Goal: Information Seeking & Learning: Learn about a topic

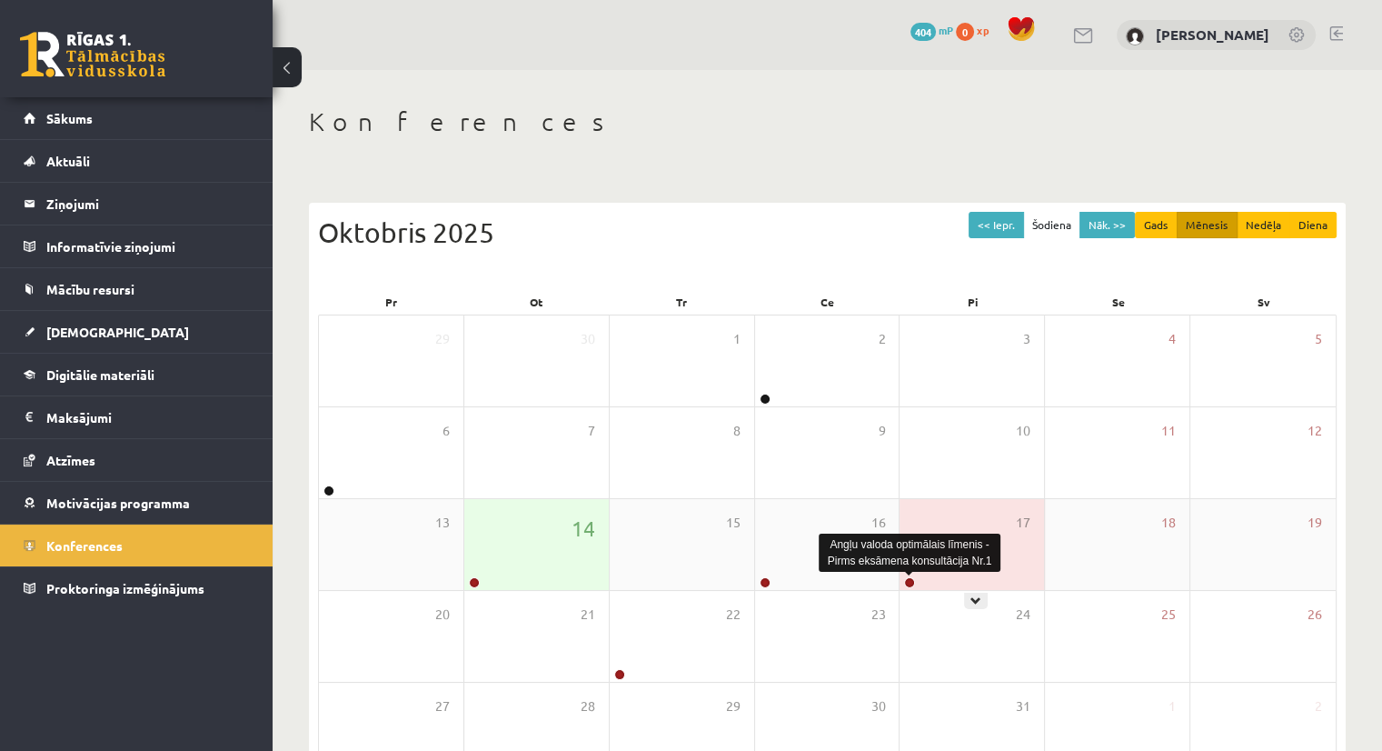
click at [909, 583] on link at bounding box center [909, 582] width 11 height 11
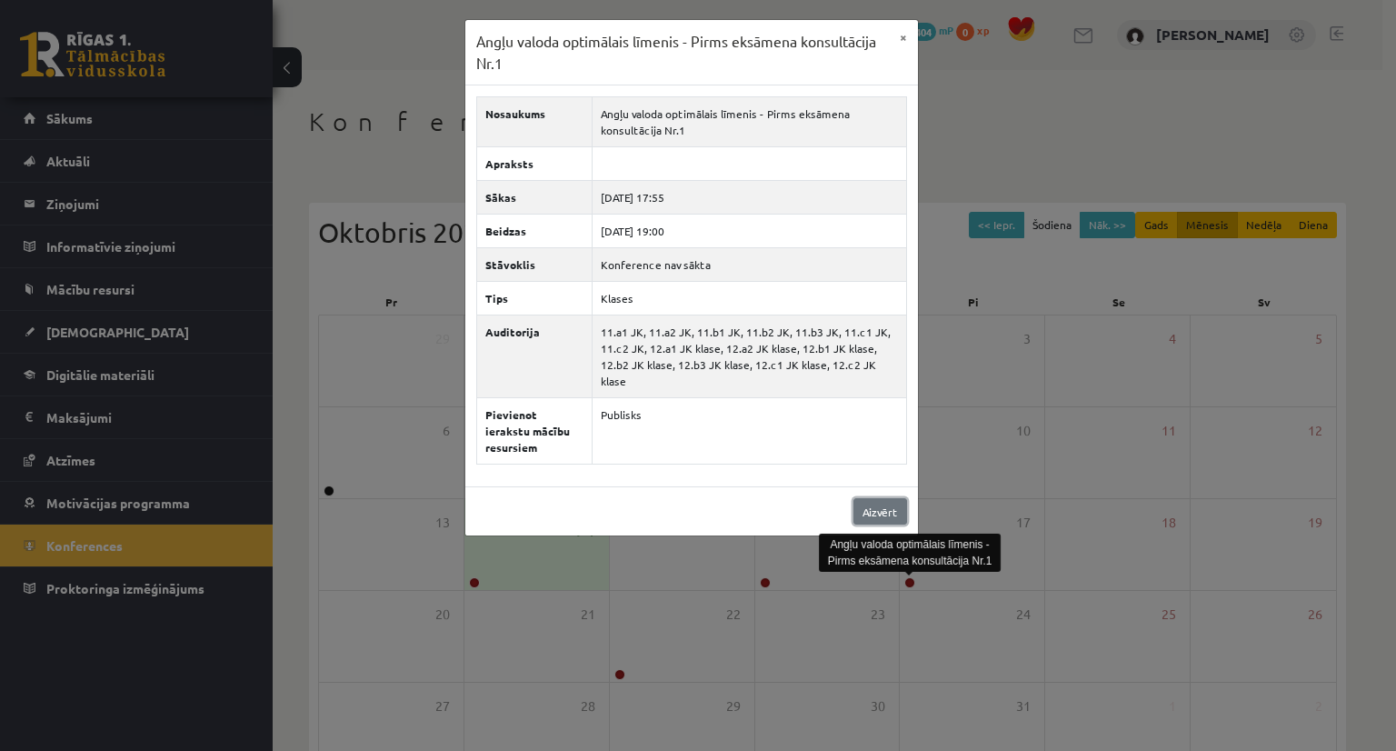
click at [880, 498] on link "Aizvērt" at bounding box center [880, 511] width 54 height 26
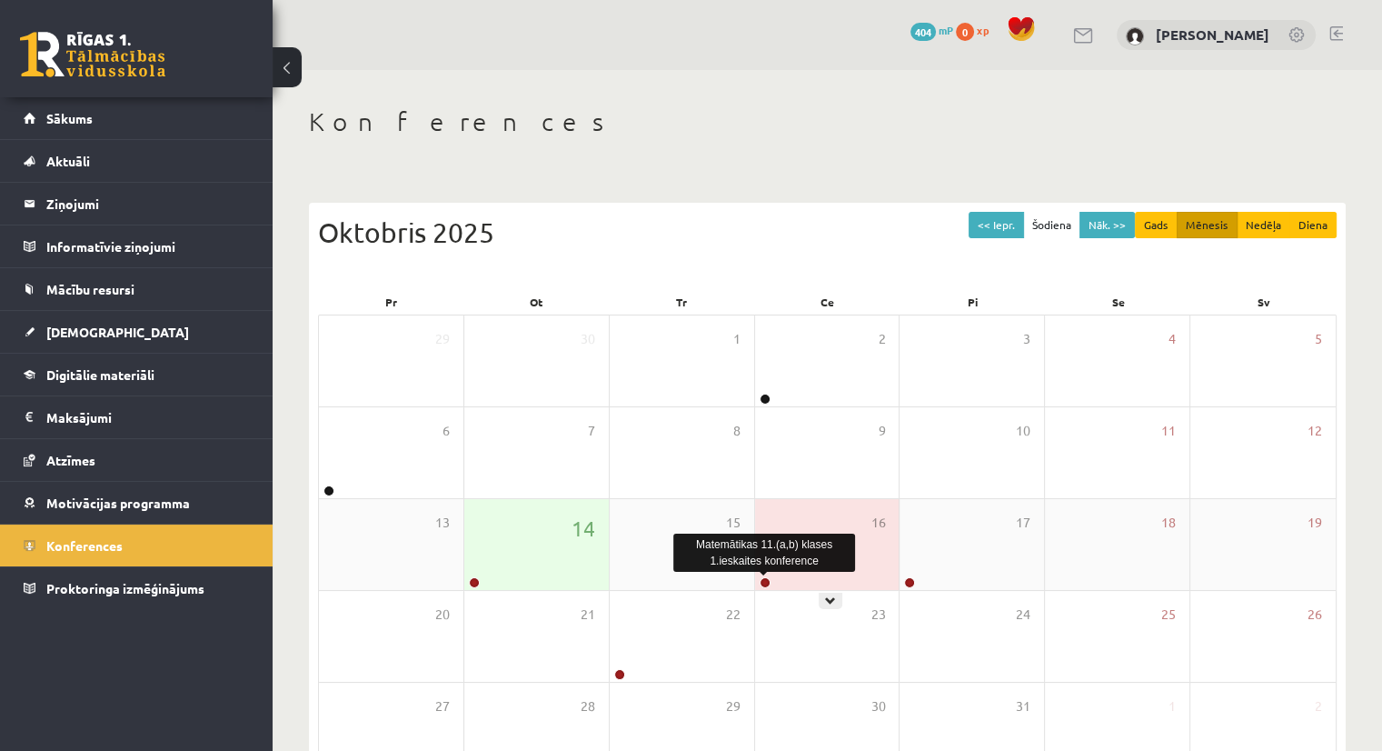
click at [762, 580] on link at bounding box center [765, 582] width 11 height 11
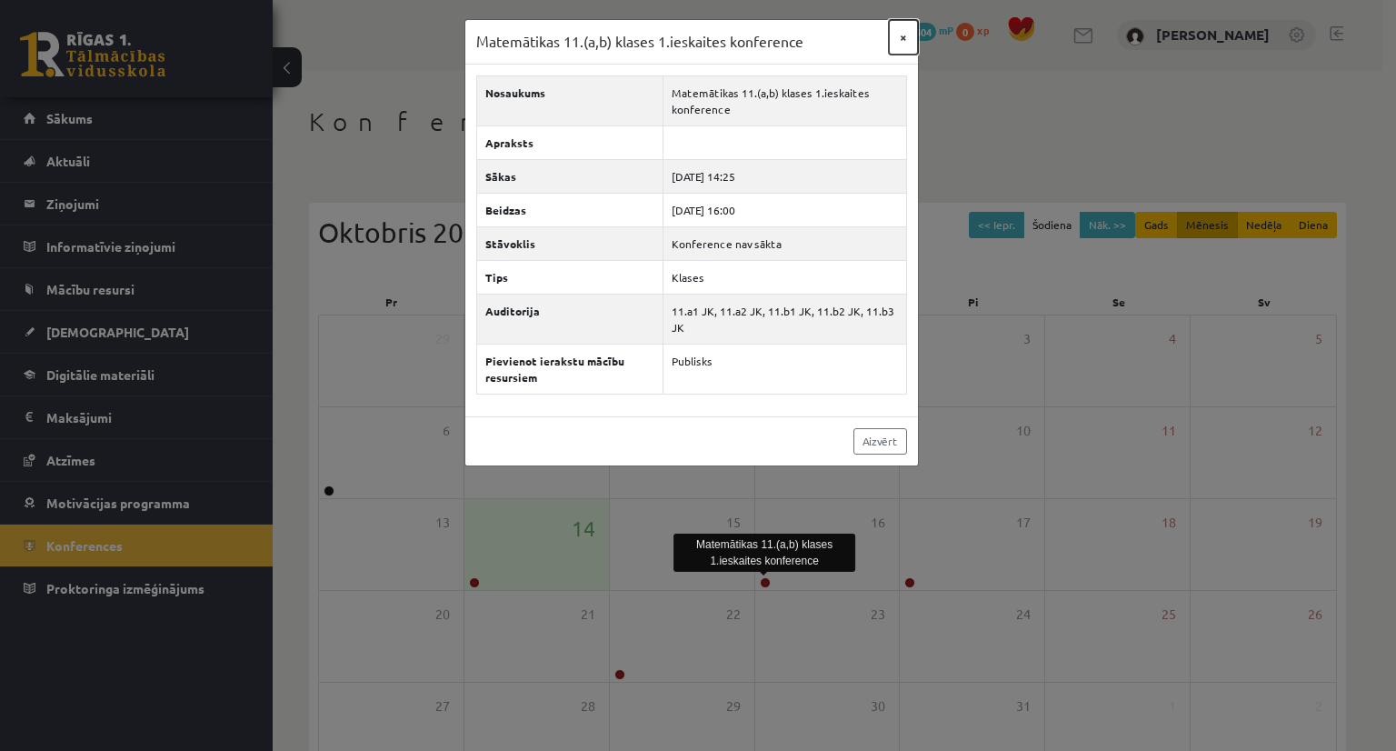
click at [902, 38] on button "×" at bounding box center [903, 37] width 29 height 35
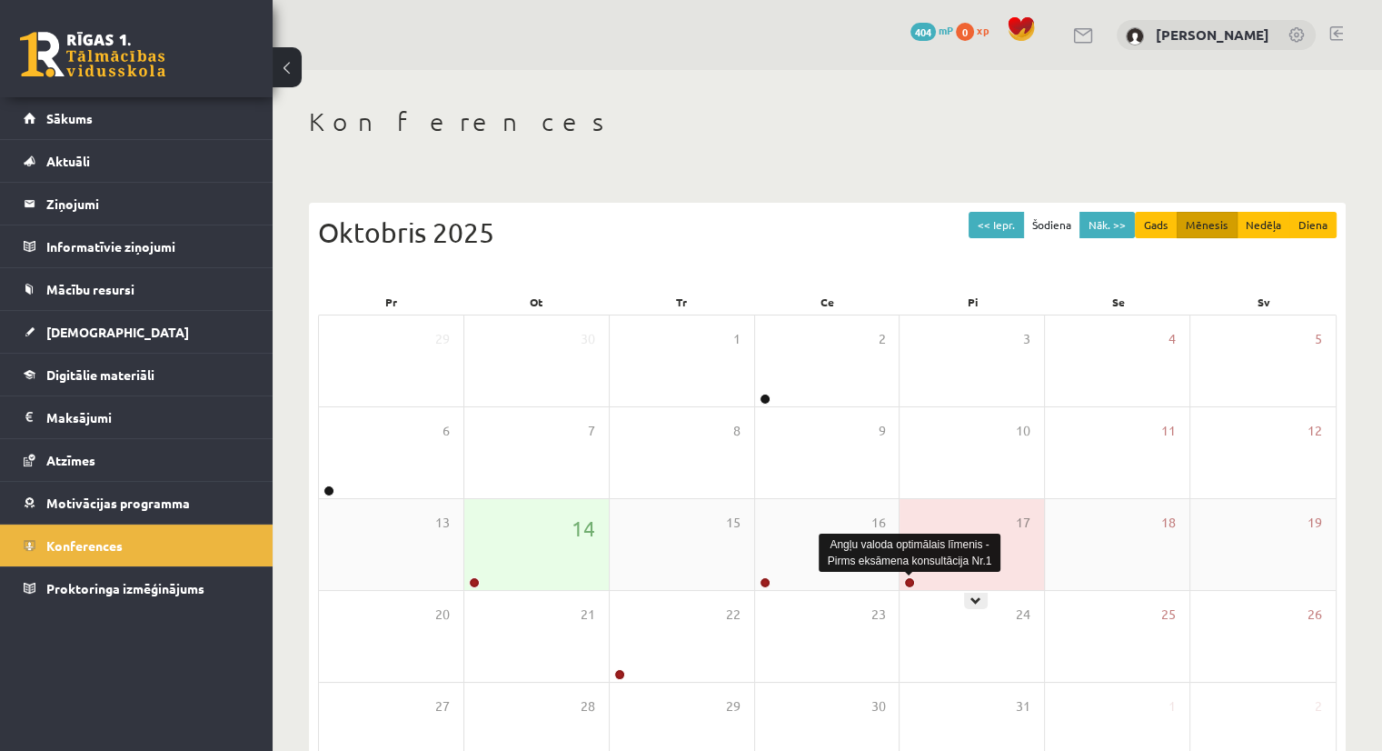
click at [908, 583] on link at bounding box center [909, 582] width 11 height 11
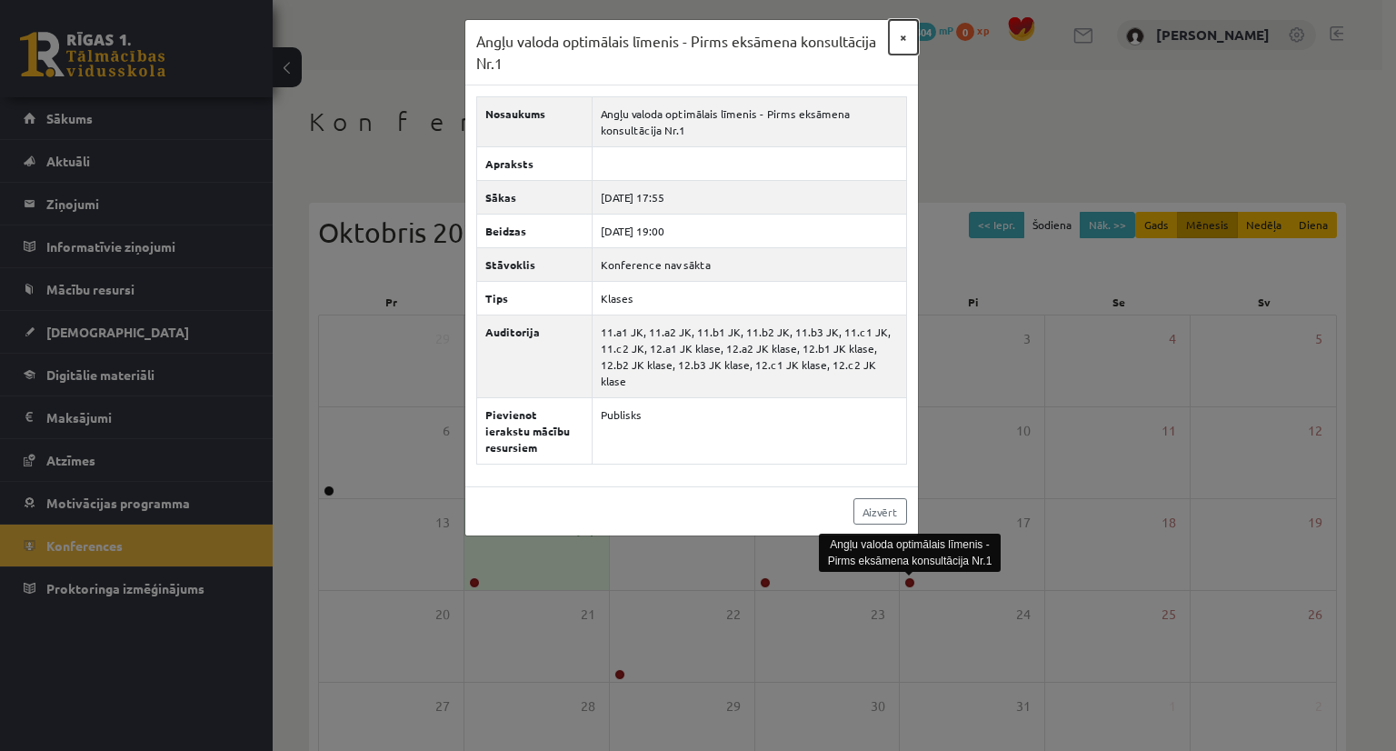
click at [894, 33] on button "×" at bounding box center [903, 37] width 29 height 35
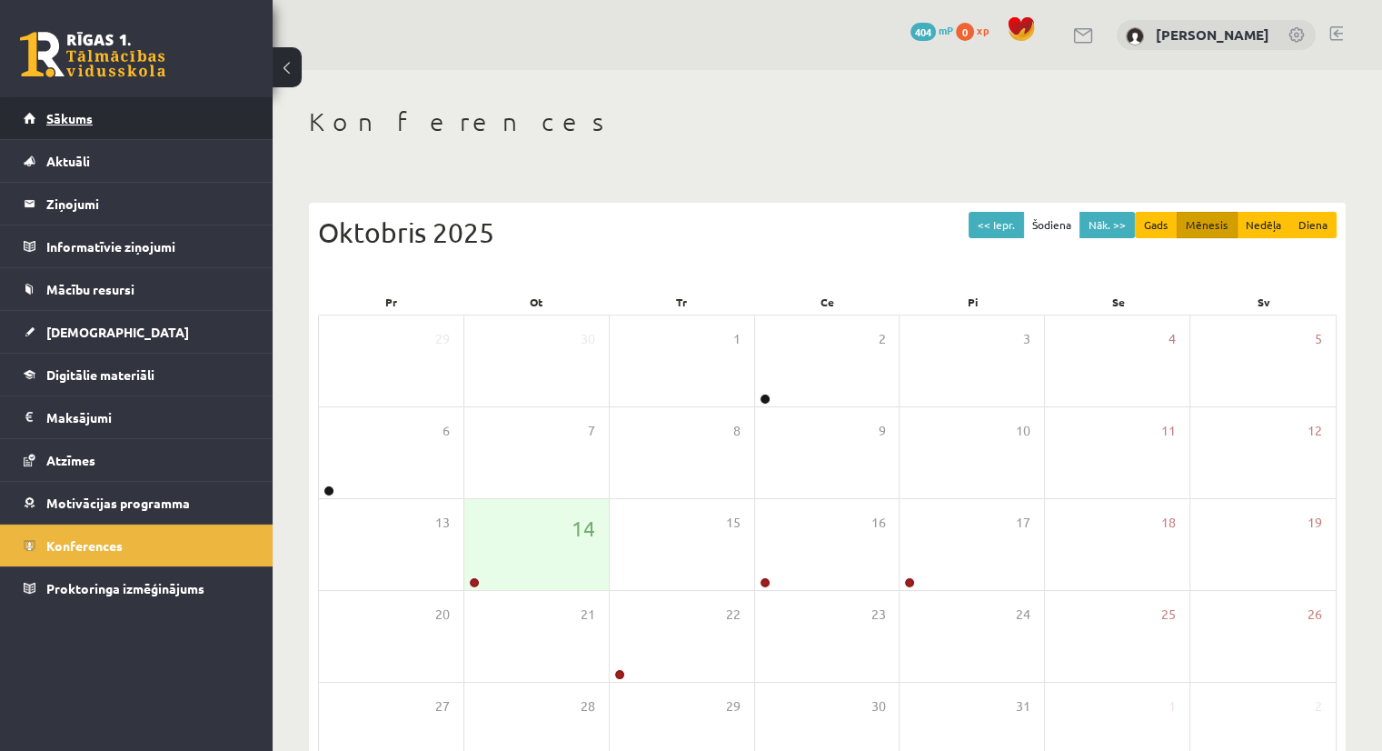
click at [54, 110] on link "Sākums" at bounding box center [137, 118] width 226 height 42
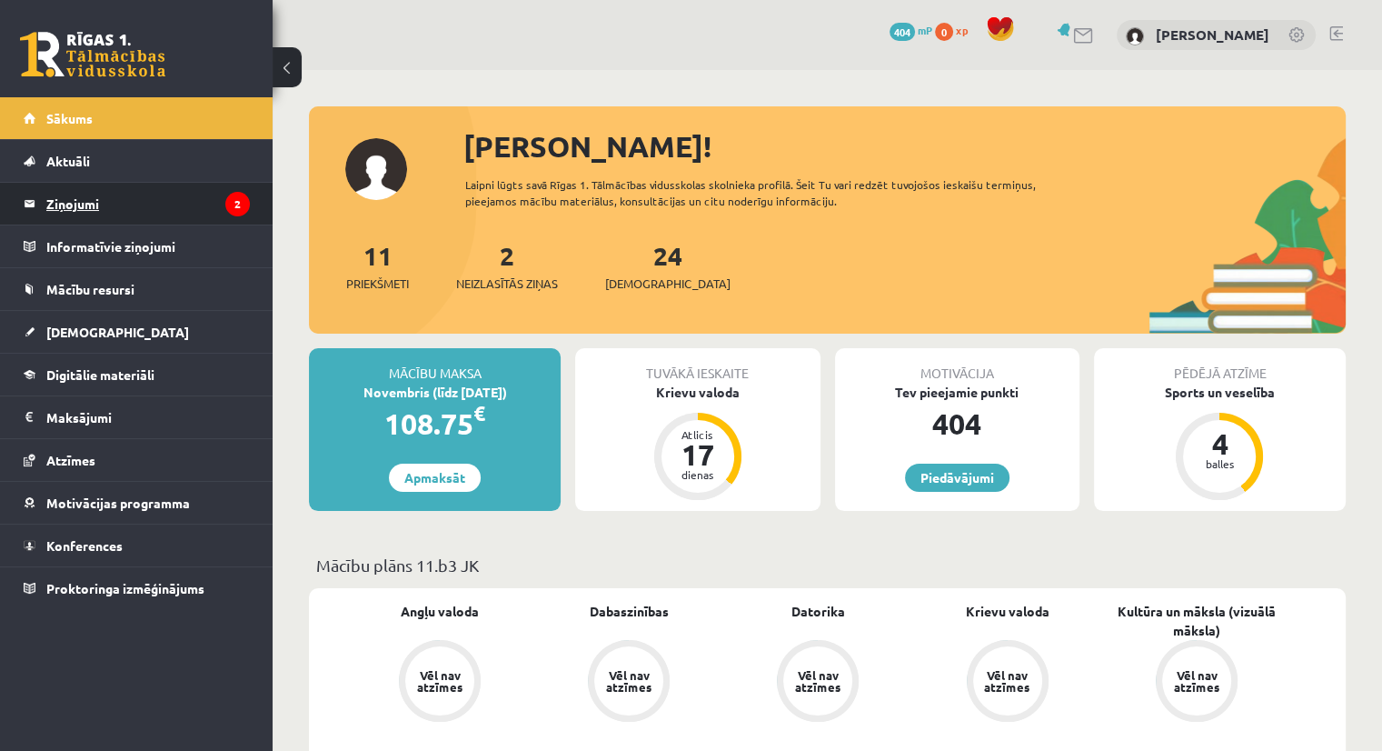
click at [87, 215] on legend "Ziņojumi 2" at bounding box center [148, 204] width 204 height 42
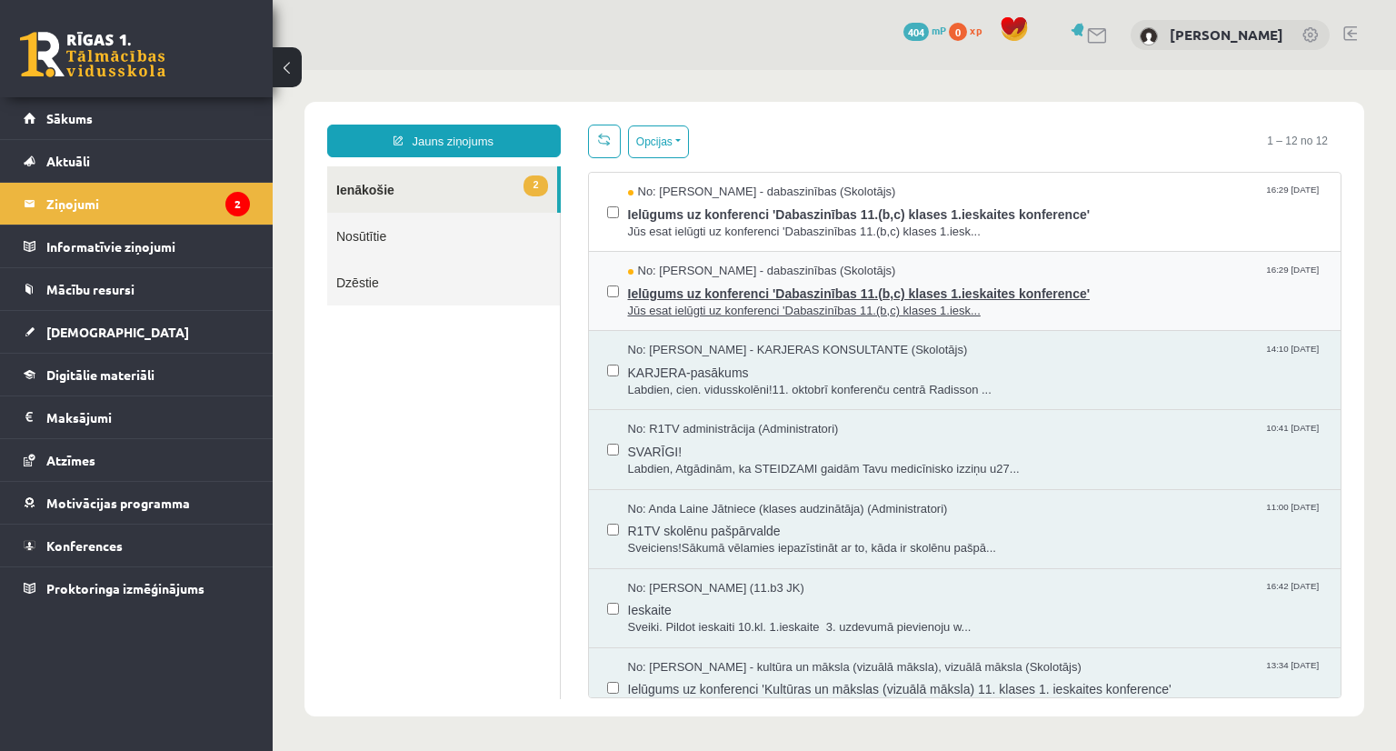
click at [792, 270] on span "No: Sanita Baumane - dabaszinības (Skolotājs)" at bounding box center [762, 271] width 268 height 17
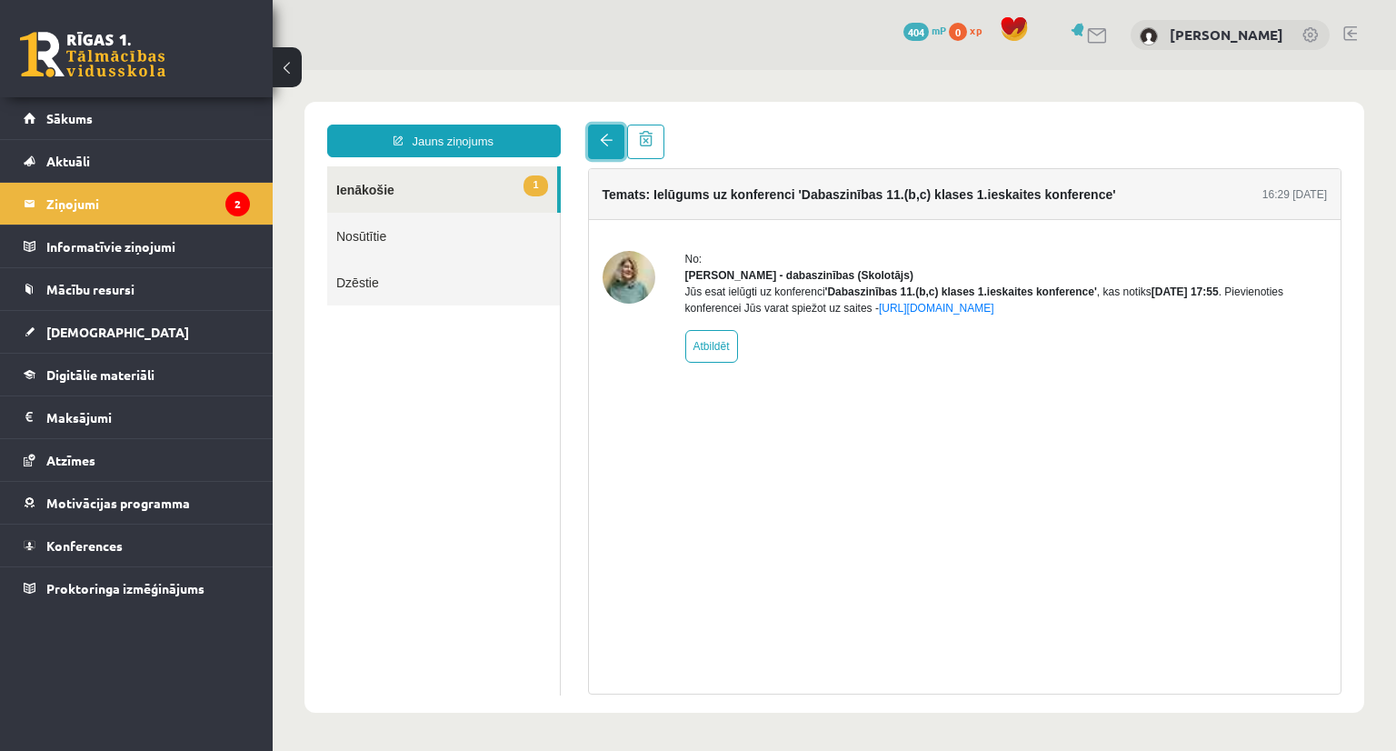
click at [606, 152] on link at bounding box center [606, 142] width 36 height 35
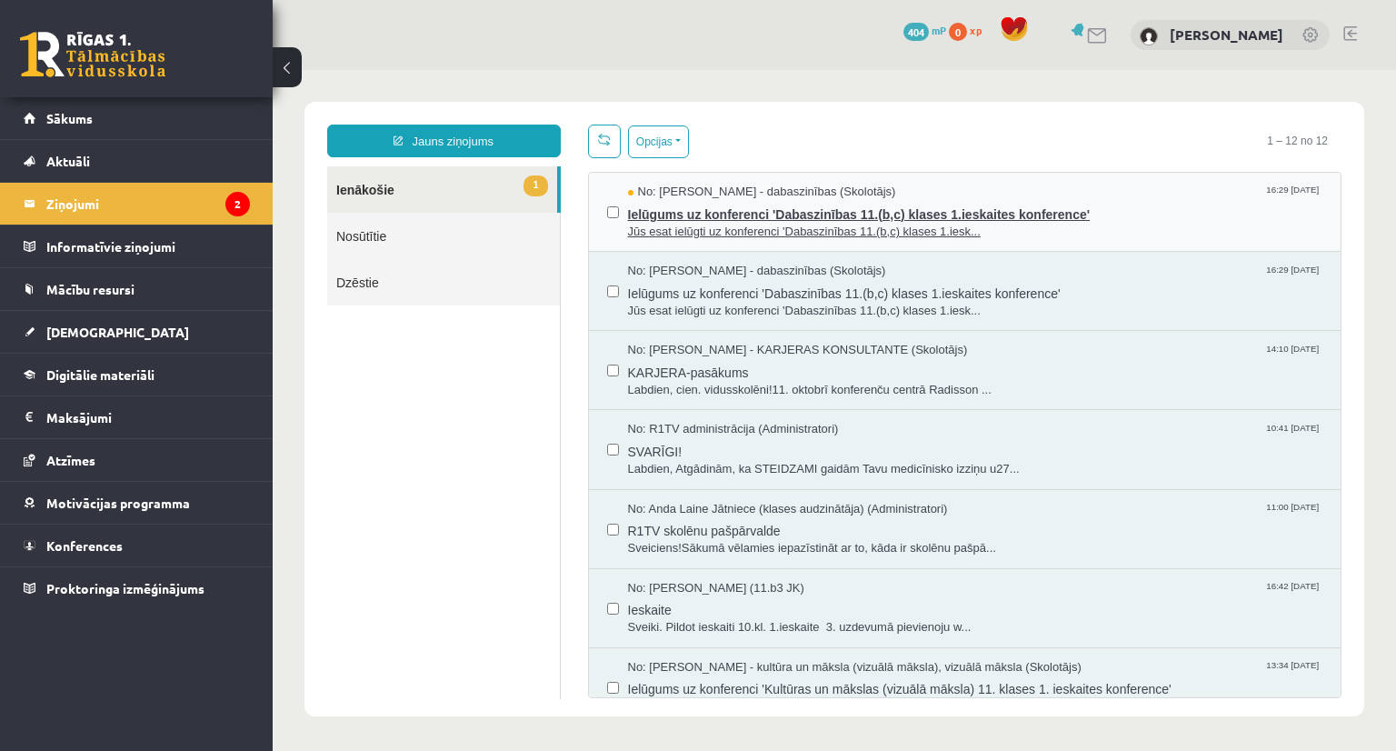
click at [694, 212] on span "Ielūgums uz konferenci 'Dabaszinības 11.(b,c) klases 1.ieskaites konference'" at bounding box center [975, 212] width 695 height 23
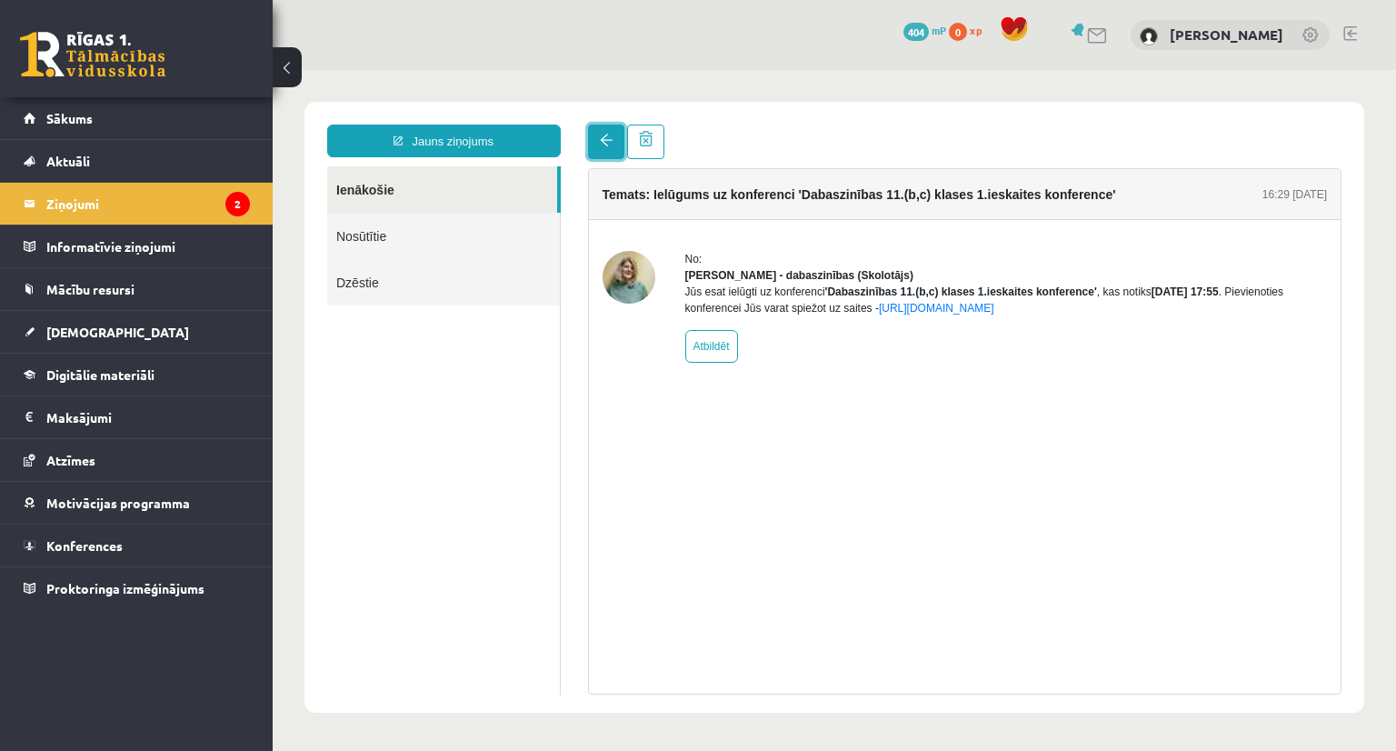
click at [607, 135] on span at bounding box center [606, 140] width 13 height 13
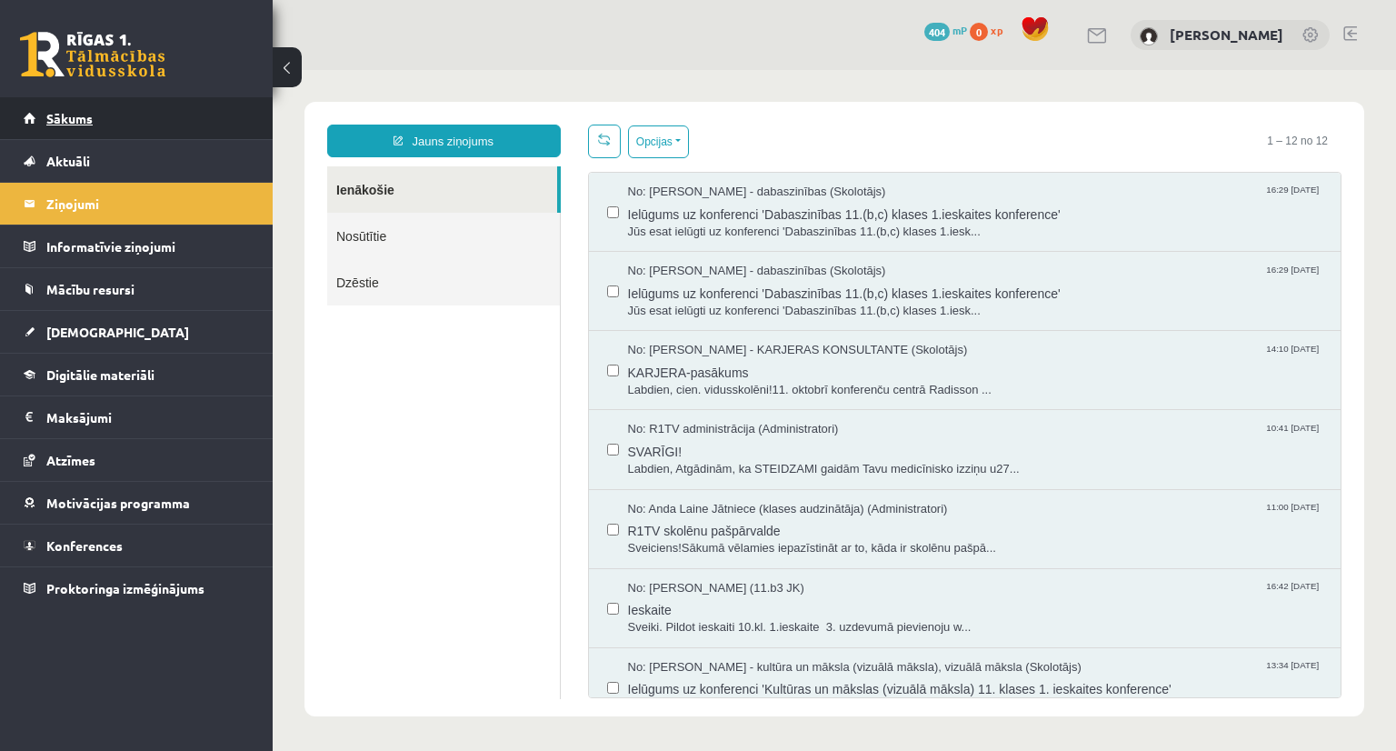
click at [73, 129] on link "Sākums" at bounding box center [137, 118] width 226 height 42
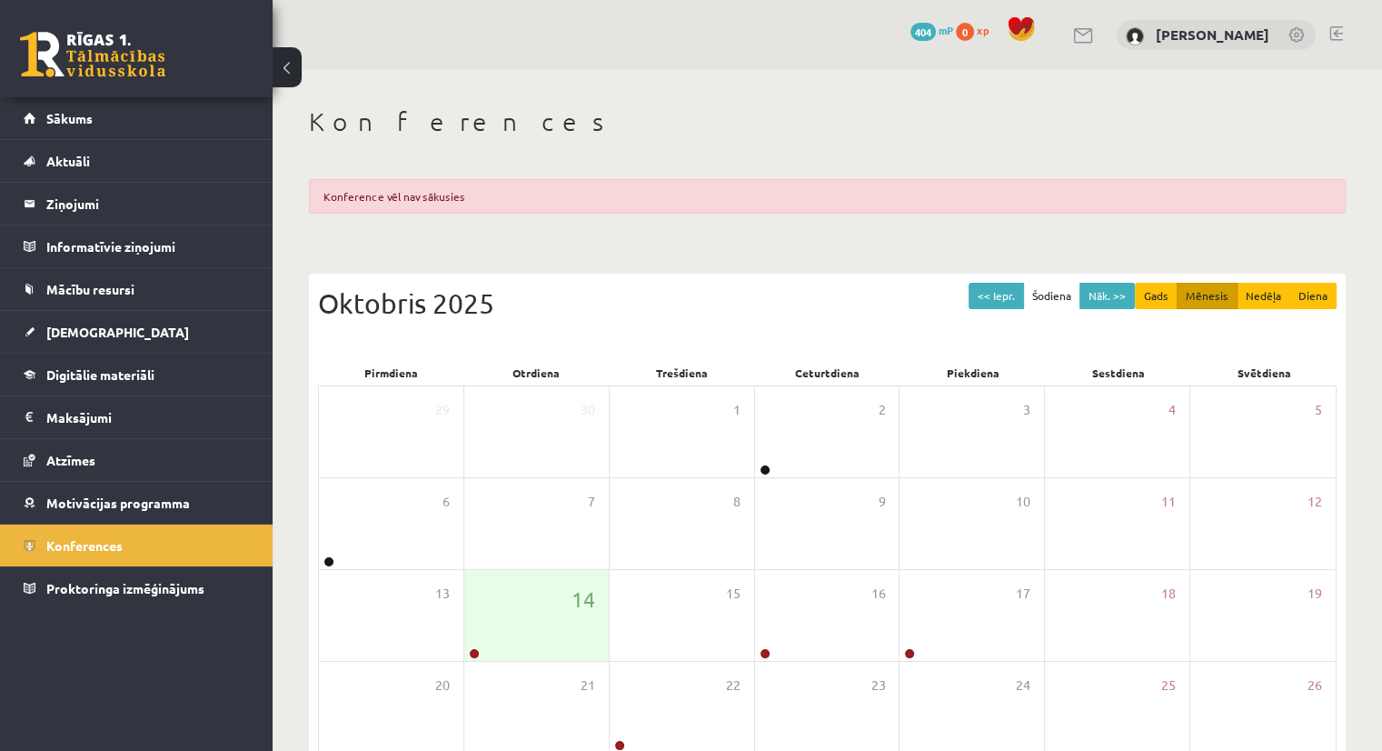
click at [407, 203] on div "Konference vēl nav sākusies" at bounding box center [827, 196] width 1037 height 35
